Goal: Information Seeking & Learning: Learn about a topic

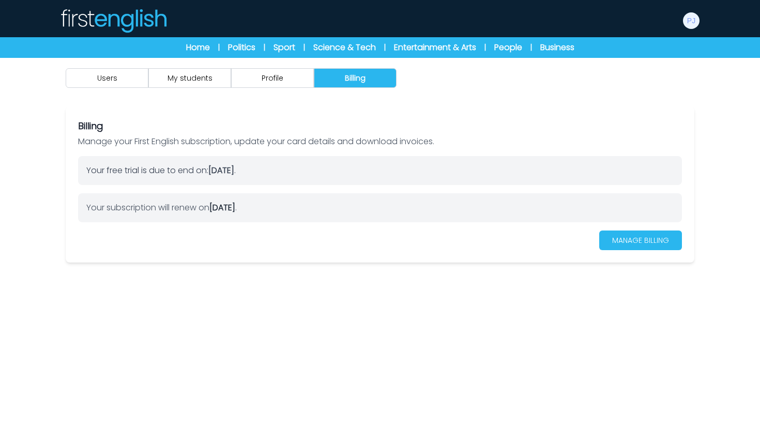
click at [108, 21] on img at bounding box center [113, 20] width 108 height 25
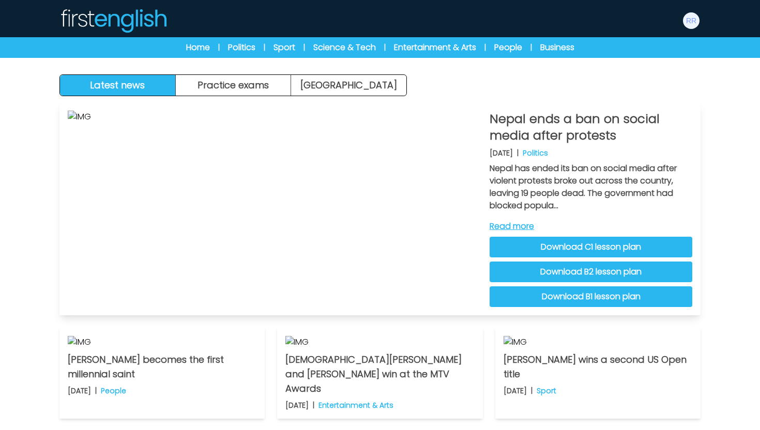
click at [516, 225] on link "Read more" at bounding box center [591, 226] width 203 height 12
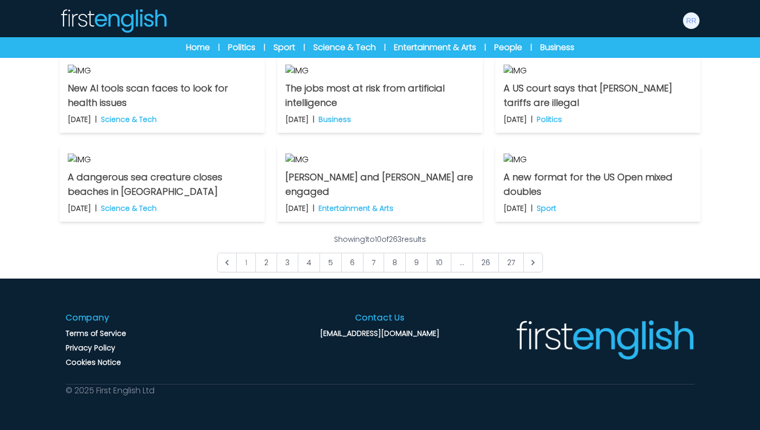
scroll to position [805, 0]
click at [271, 263] on link "2" at bounding box center [266, 263] width 22 height 20
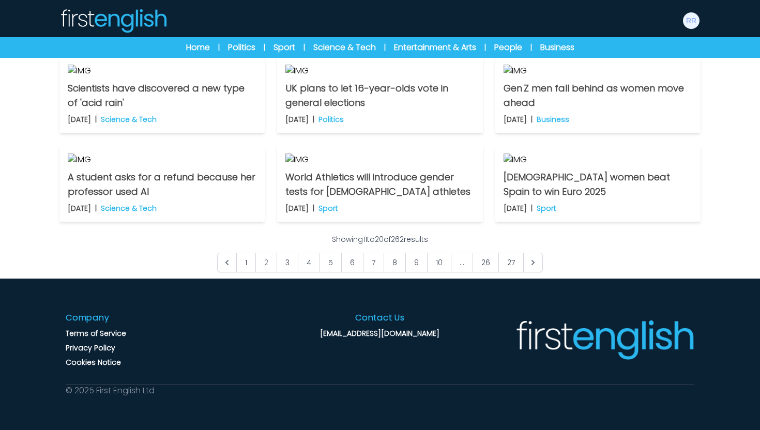
scroll to position [725, 0]
click at [283, 272] on link "3" at bounding box center [288, 263] width 22 height 20
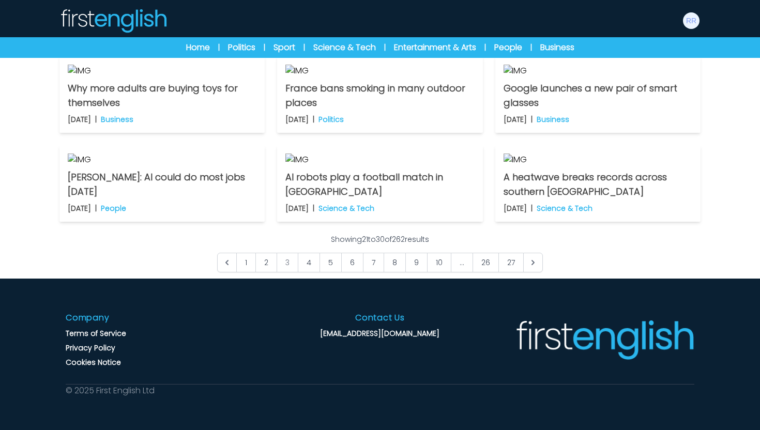
scroll to position [585, 0]
click at [186, 47] on link "Home" at bounding box center [198, 47] width 24 height 12
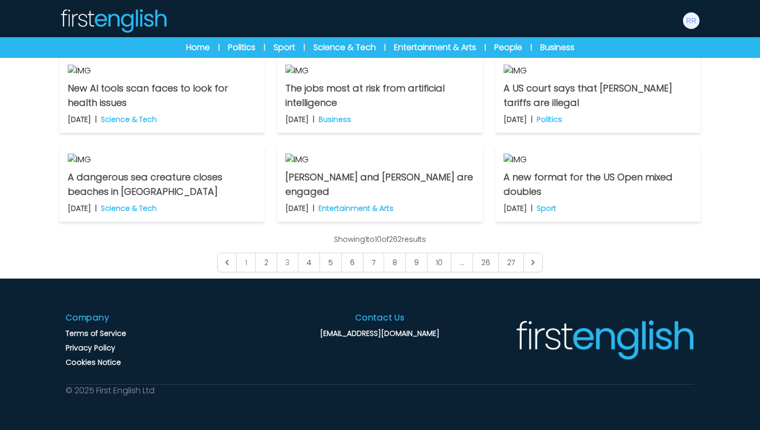
scroll to position [393, 0]
click at [289, 49] on link "Sport" at bounding box center [285, 47] width 22 height 12
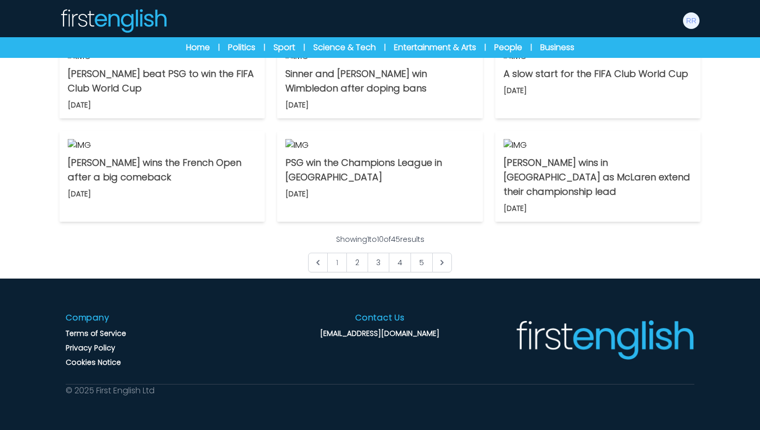
scroll to position [765, 0]
click at [575, 199] on p "[PERSON_NAME] wins in [GEOGRAPHIC_DATA] as McLaren extend their championship le…" at bounding box center [598, 177] width 189 height 43
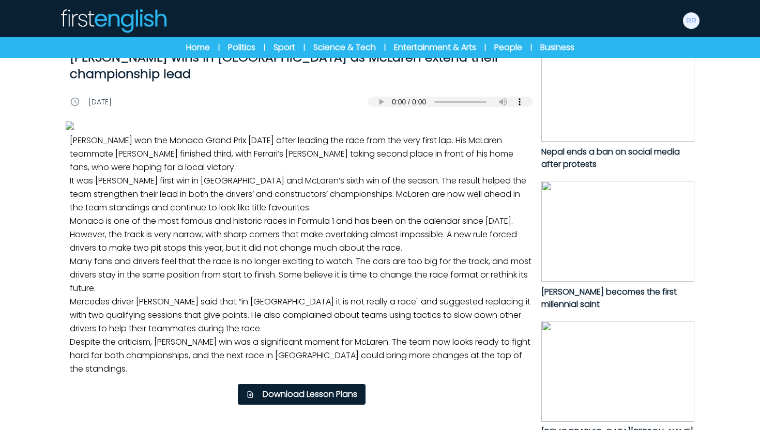
scroll to position [27, 0]
